Goal: Find specific page/section: Find specific page/section

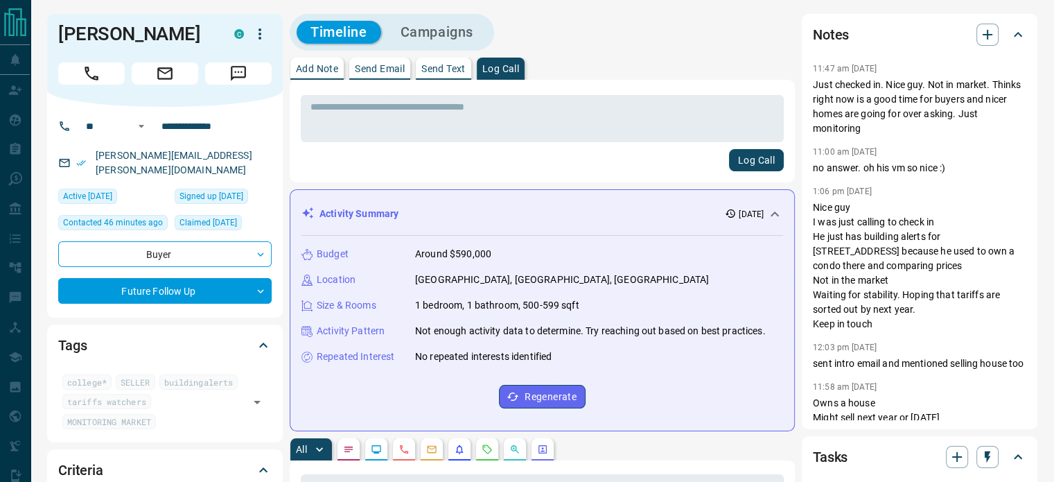
click at [645, 35] on div "Timeline Campaigns" at bounding box center [542, 32] width 505 height 37
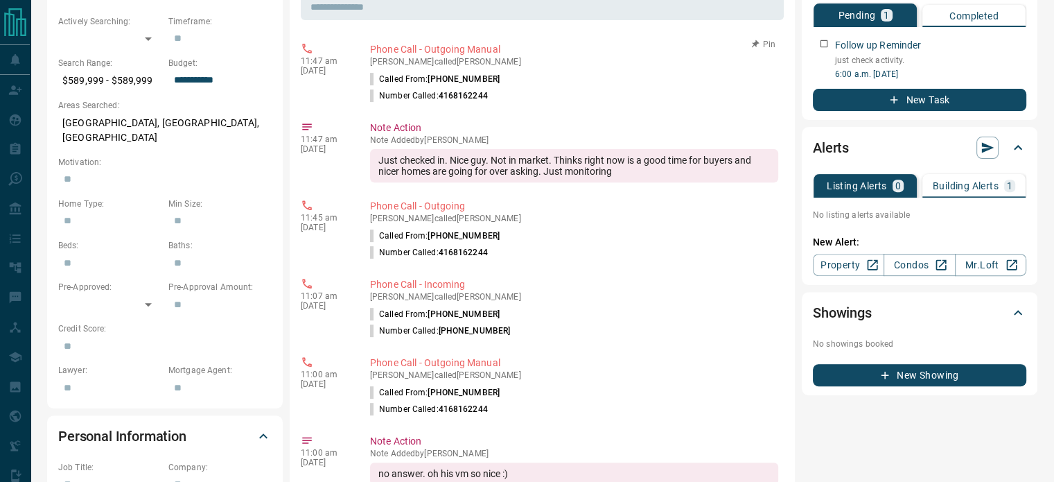
scroll to position [169, 0]
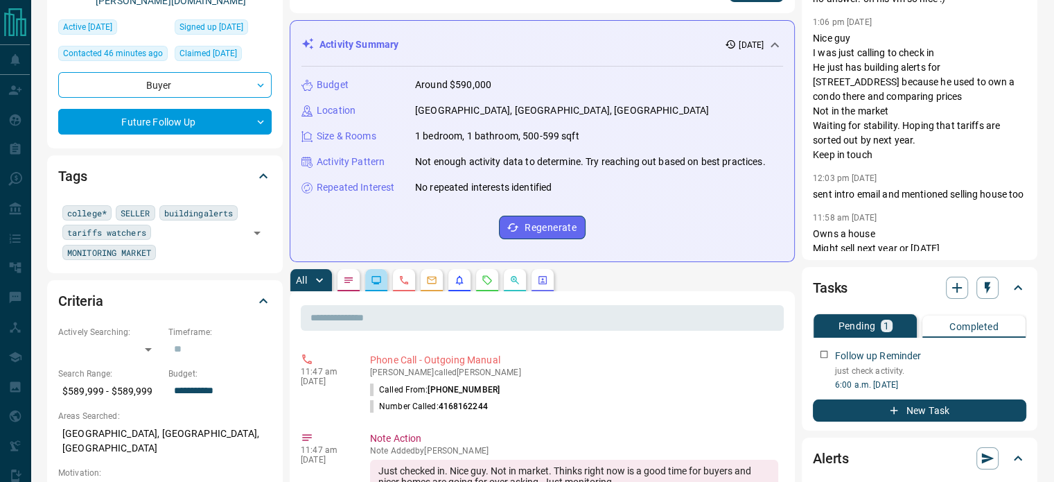
click at [374, 271] on button "button" at bounding box center [376, 280] width 22 height 22
